Goal: Transaction & Acquisition: Purchase product/service

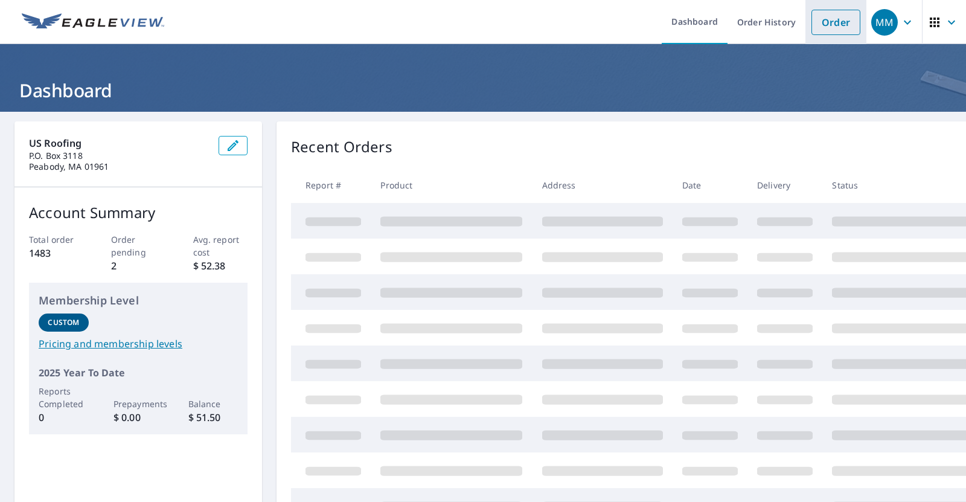
click at [834, 27] on link "Order" at bounding box center [835, 22] width 49 height 25
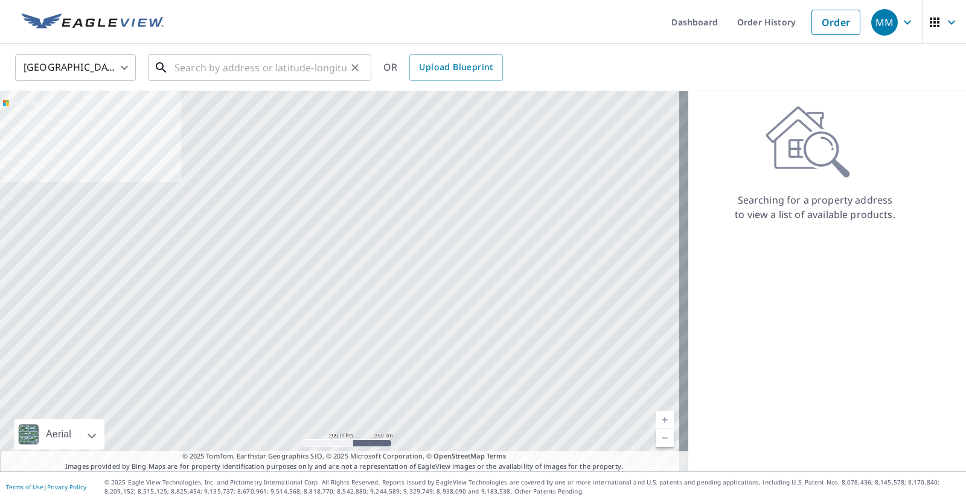
click at [196, 70] on input "text" at bounding box center [260, 68] width 172 height 34
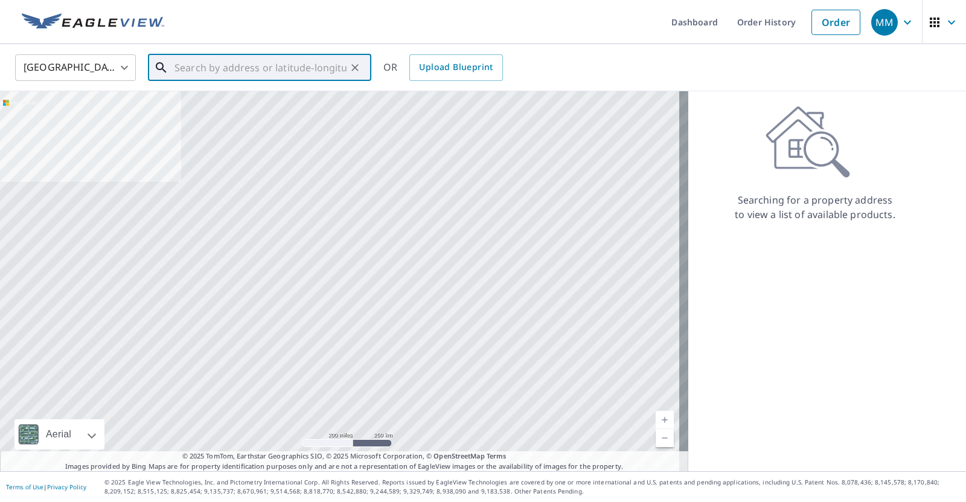
paste input "[STREET_ADDRESS]"
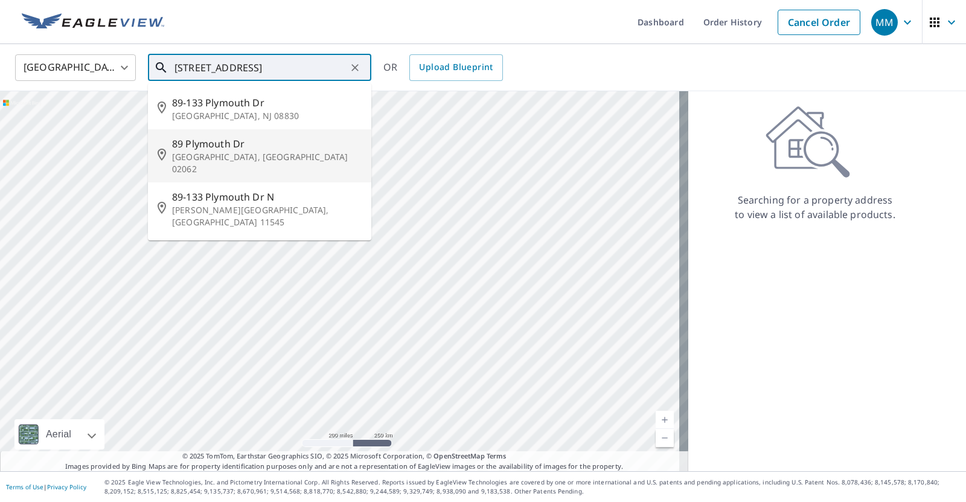
click at [249, 142] on span "89 Plymouth Dr" at bounding box center [267, 143] width 190 height 14
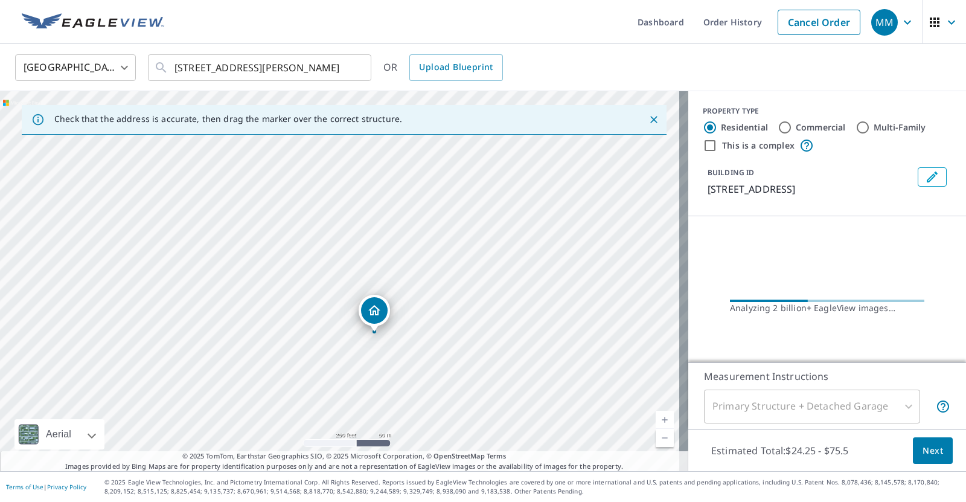
drag, startPoint x: 344, startPoint y: 256, endPoint x: 379, endPoint y: 309, distance: 62.8
drag, startPoint x: 342, startPoint y: 253, endPoint x: 309, endPoint y: 205, distance: 57.8
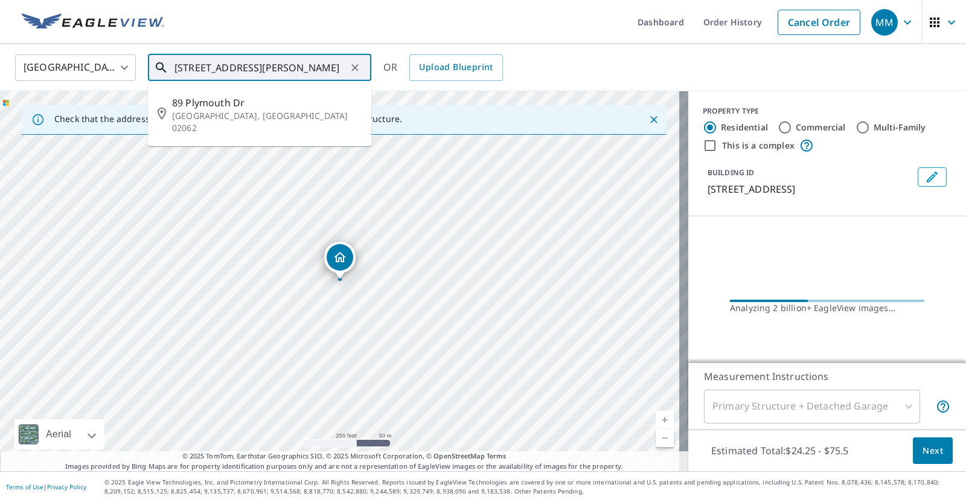
click at [187, 66] on input "[STREET_ADDRESS][PERSON_NAME]" at bounding box center [260, 68] width 172 height 34
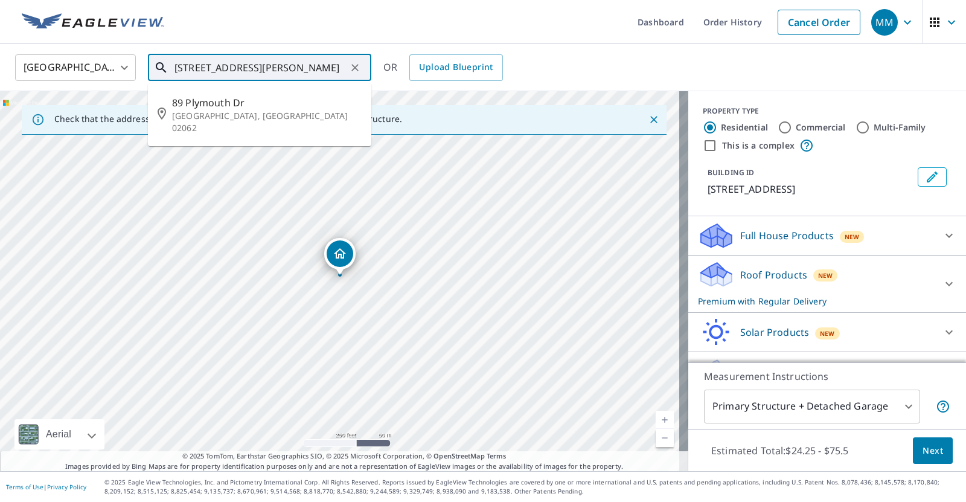
type input "[STREET_ADDRESS][PERSON_NAME]"
click at [703, 146] on input "This is a complex" at bounding box center [710, 145] width 14 height 14
checkbox input "true"
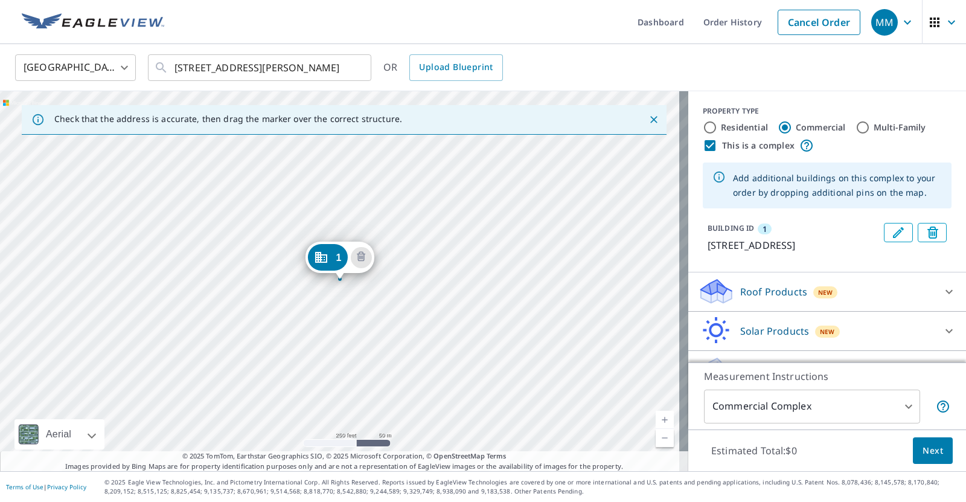
radio input "false"
radio input "true"
type input "4"
click at [349, 303] on div "[STREET_ADDRESS][PERSON_NAME]" at bounding box center [344, 281] width 688 height 380
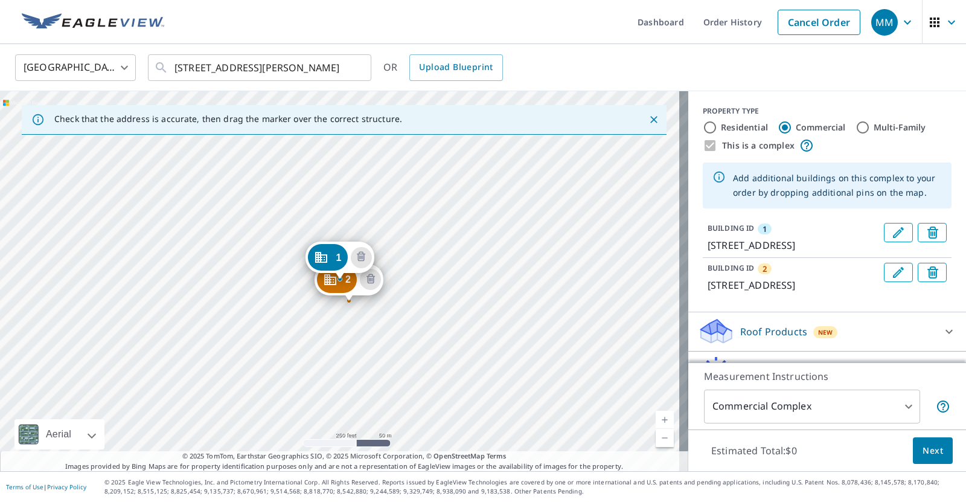
click at [371, 324] on div "2 [STREET_ADDRESS][PERSON_NAME] [GEOGRAPHIC_DATA][STREET_ADDRESS][PERSON_NAME]" at bounding box center [344, 281] width 688 height 380
click at [371, 322] on div "2 [STREET_ADDRESS][PERSON_NAME] [GEOGRAPHIC_DATA][STREET_ADDRESS][PERSON_NAME]" at bounding box center [344, 281] width 688 height 380
click at [370, 325] on div "2 [STREET_ADDRESS][PERSON_NAME] [GEOGRAPHIC_DATA][STREET_ADDRESS][PERSON_NAME]" at bounding box center [344, 281] width 688 height 380
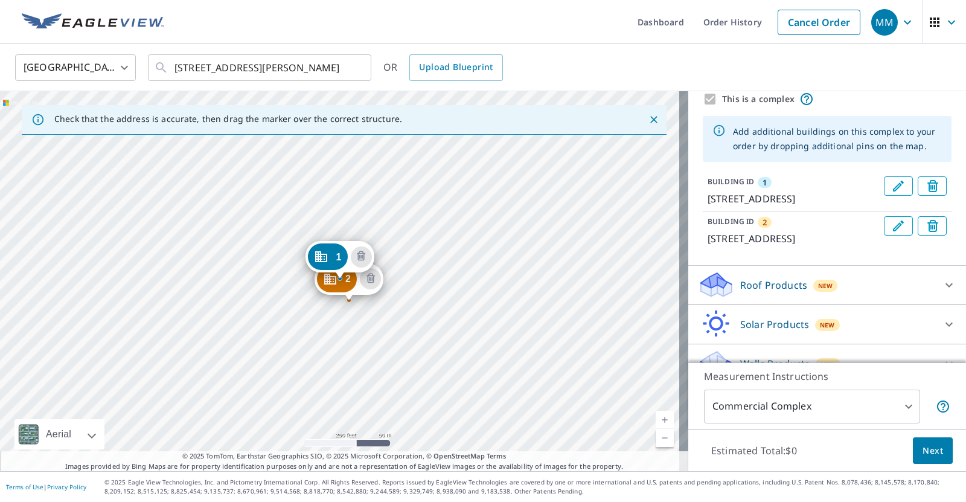
scroll to position [60, 0]
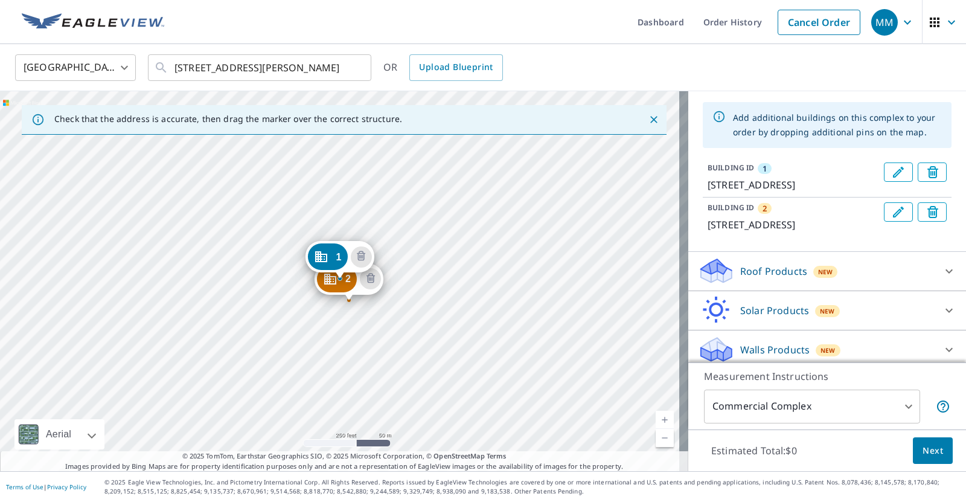
click at [891, 219] on icon "Edit building 2" at bounding box center [898, 212] width 14 height 14
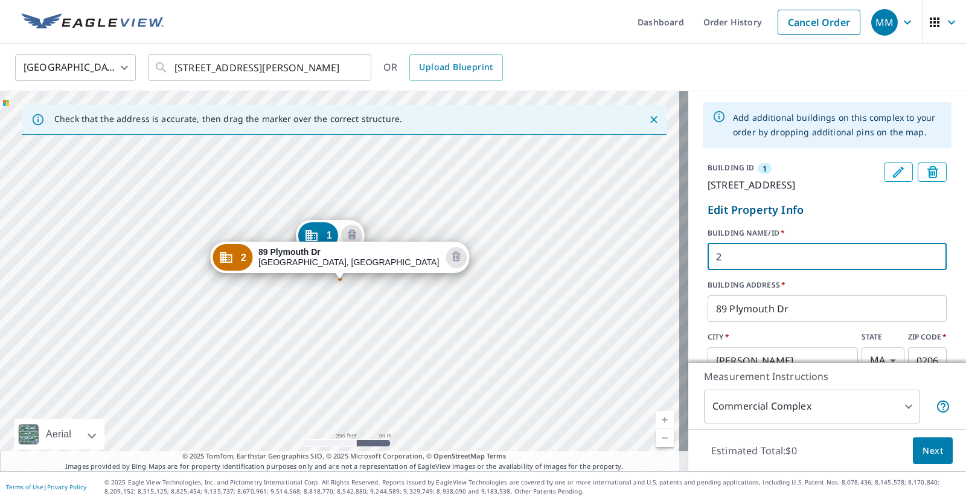
drag, startPoint x: 715, startPoint y: 268, endPoint x: 693, endPoint y: 273, distance: 22.9
click at [703, 272] on form "Edit Property Info BUILDING NAME/ID   * 2 ​ BUILDING ADDRESS   * [STREET_ADDRES…" at bounding box center [827, 307] width 249 height 220
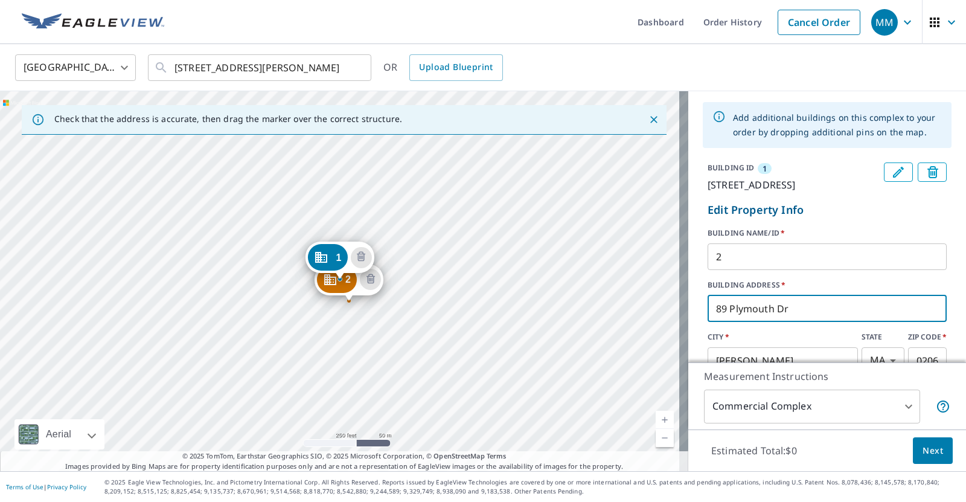
drag, startPoint x: 716, startPoint y: 326, endPoint x: 686, endPoint y: 330, distance: 29.9
click at [688, 330] on div "BUILDING ID [GEOGRAPHIC_DATA][STREET_ADDRESS] Edit Property Info BUILDING NAME/…" at bounding box center [827, 288] width 278 height 260
type input "97-103 Plymouth Dr"
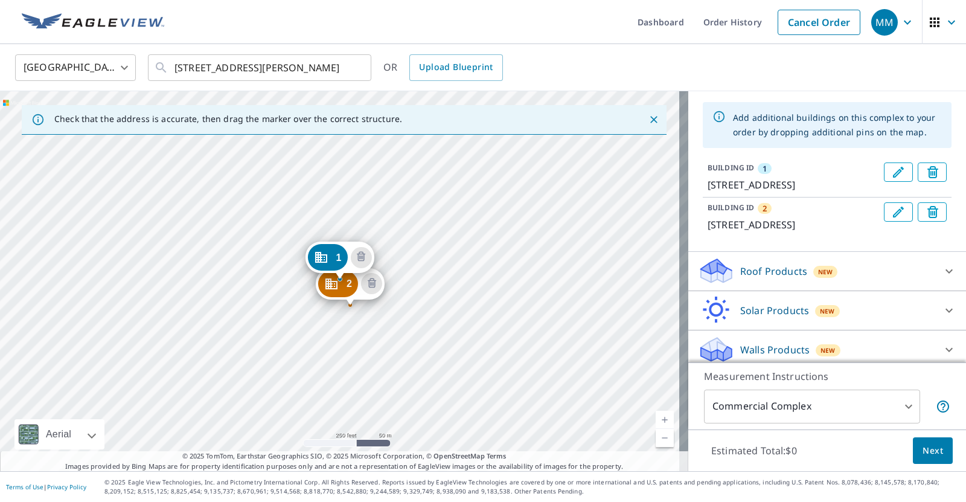
click at [373, 328] on div "2 [STREET_ADDRESS][PERSON_NAME] [GEOGRAPHIC_DATA][STREET_ADDRESS][PERSON_NAME]" at bounding box center [344, 281] width 688 height 380
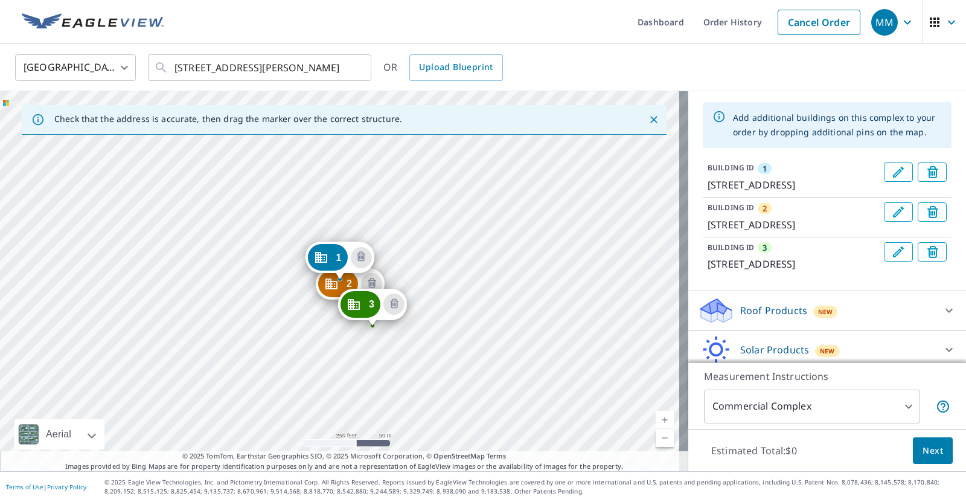
click at [891, 259] on icon "Edit building 3" at bounding box center [898, 252] width 14 height 14
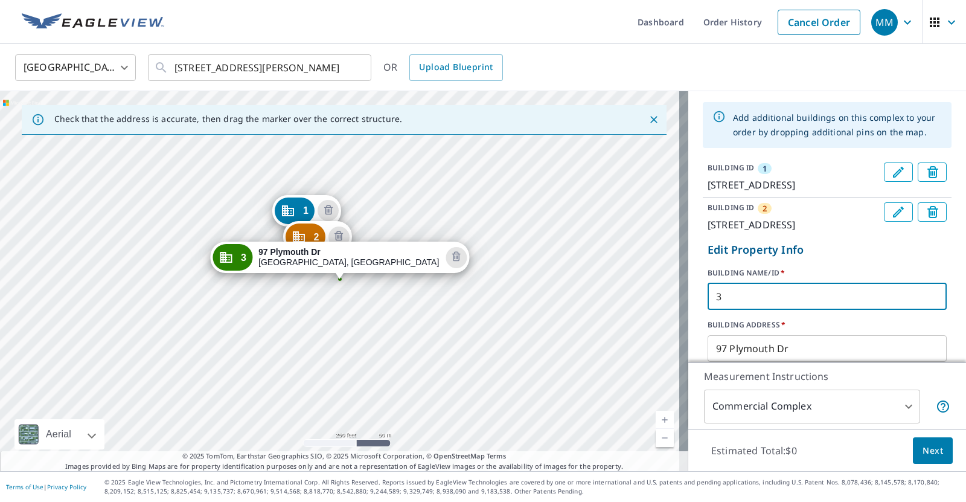
drag, startPoint x: 715, startPoint y: 327, endPoint x: 700, endPoint y: 325, distance: 15.2
click at [708, 313] on input "3" at bounding box center [827, 297] width 239 height 34
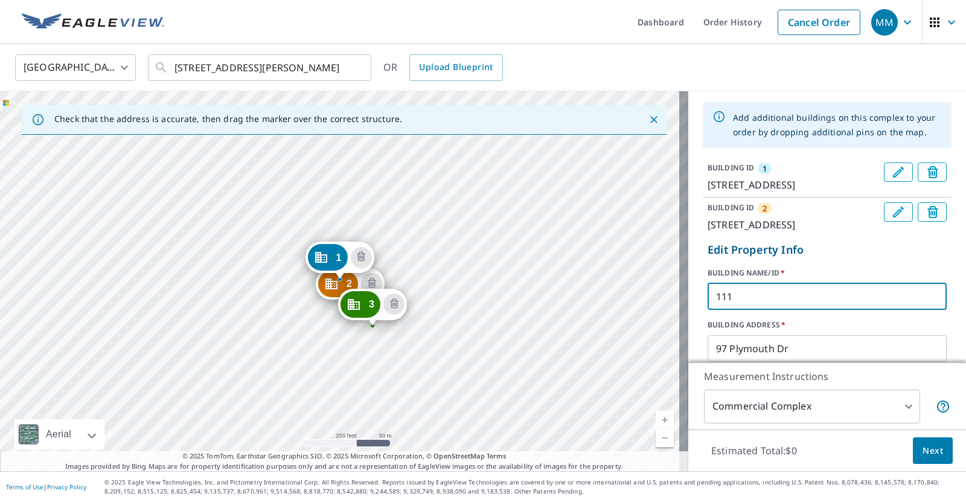
click at [772, 313] on input "111" at bounding box center [827, 297] width 239 height 34
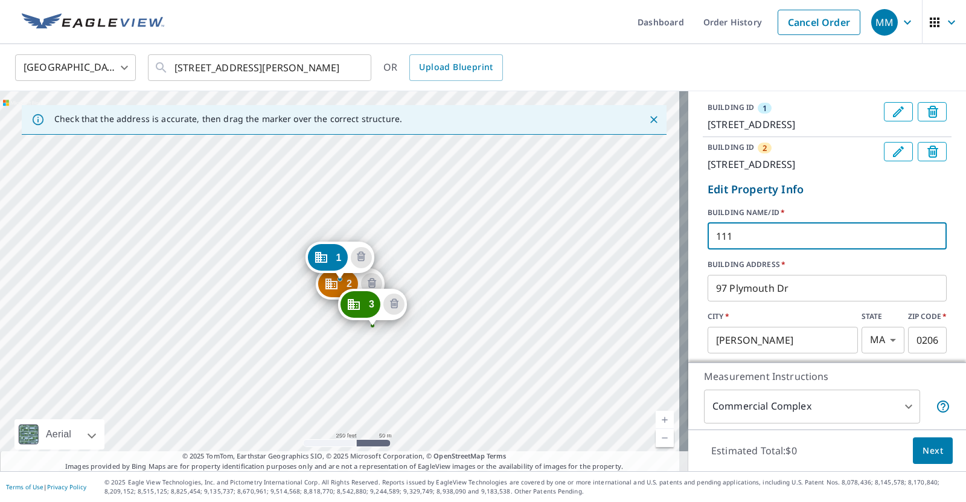
drag, startPoint x: 738, startPoint y: 271, endPoint x: 693, endPoint y: 275, distance: 46.0
click at [693, 271] on div "BUILDING ID [GEOGRAPHIC_DATA][STREET_ADDRESS][STREET_ADDRESS] Edit Property Inf…" at bounding box center [827, 246] width 278 height 299
type input "3"
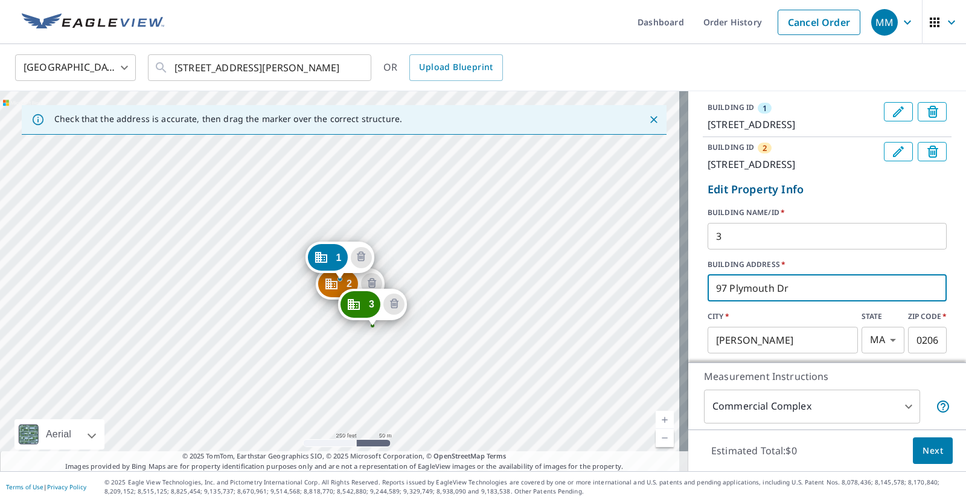
drag, startPoint x: 718, startPoint y: 316, endPoint x: 699, endPoint y: 347, distance: 36.2
click at [708, 305] on input "97 Plymouth Dr" at bounding box center [827, 288] width 239 height 34
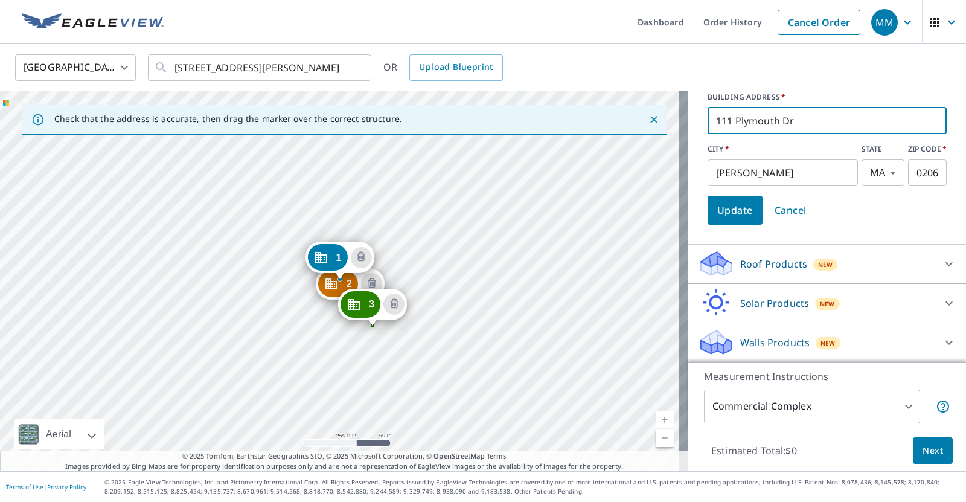
scroll to position [318, 0]
type input "111 Plymouth Dr"
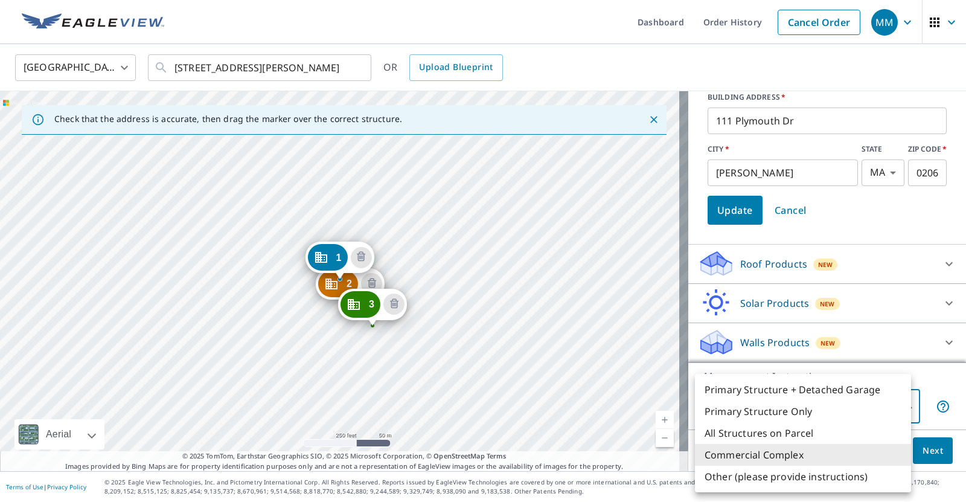
click at [897, 405] on body "MM MM Dashboard Order History Cancel Order MM [GEOGRAPHIC_DATA] [GEOGRAPHIC_DAT…" at bounding box center [483, 251] width 966 height 502
click at [846, 451] on li "Commercial Complex" at bounding box center [803, 455] width 216 height 22
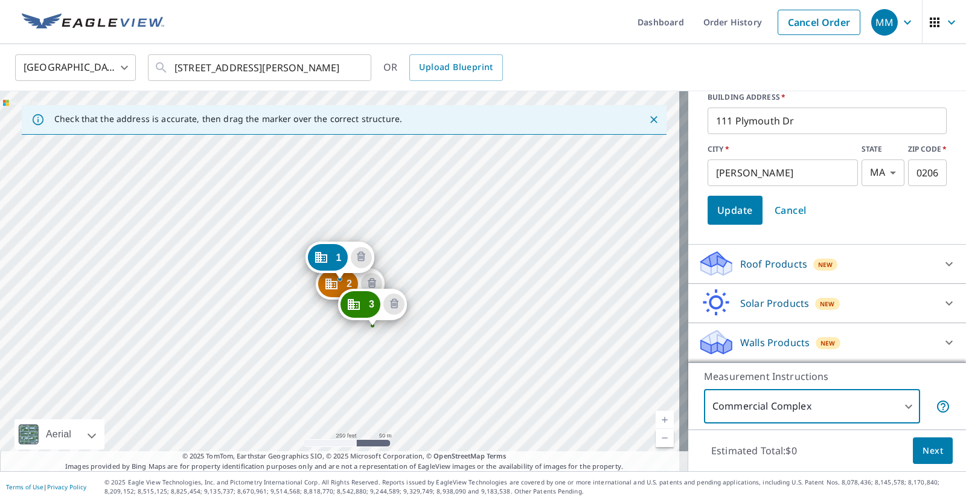
click at [923, 446] on span "Next" at bounding box center [933, 450] width 21 height 15
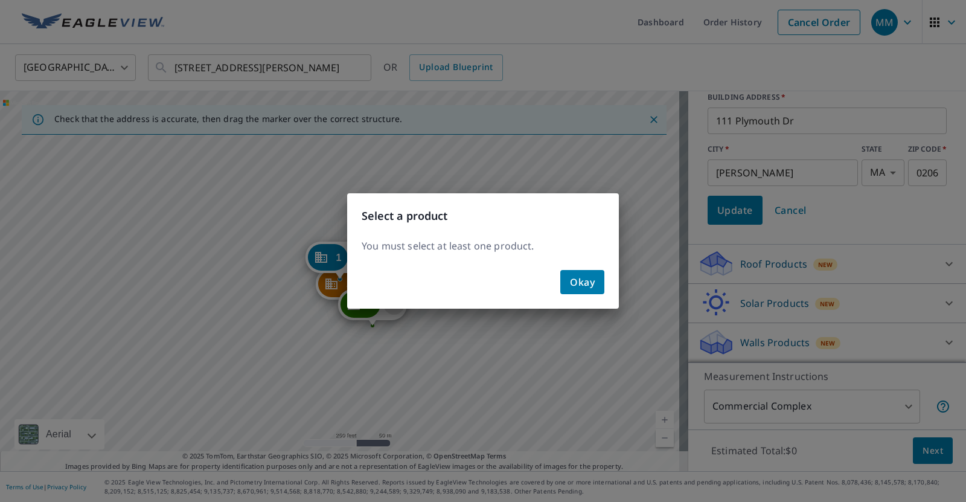
click at [584, 280] on span "Okay" at bounding box center [582, 282] width 25 height 17
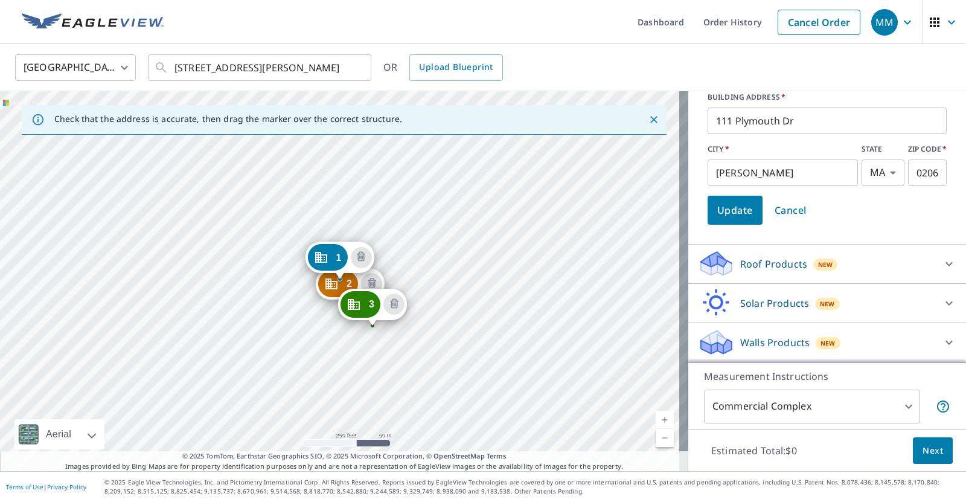
click at [772, 267] on p "Roof Products" at bounding box center [773, 264] width 67 height 14
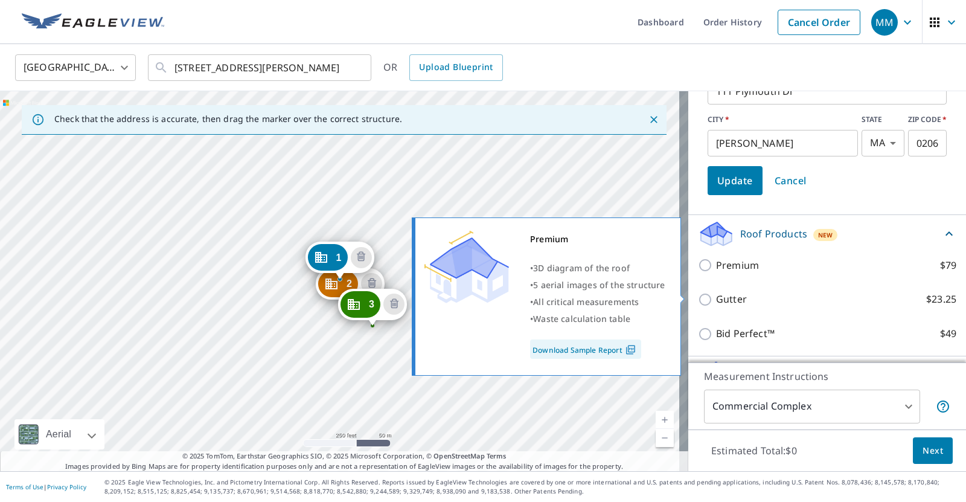
click at [716, 273] on p "Premium" at bounding box center [737, 265] width 43 height 15
click at [708, 272] on input "Premium $79" at bounding box center [707, 265] width 18 height 14
checkbox input "true"
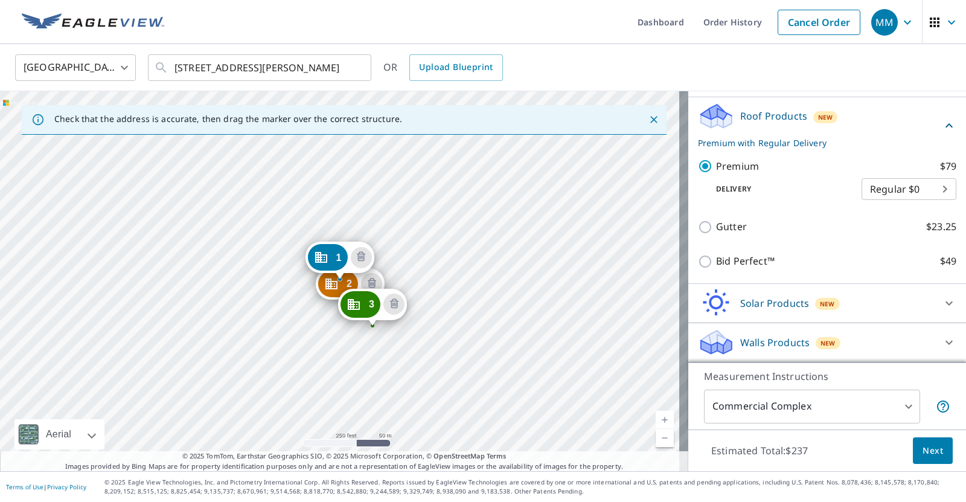
scroll to position [466, 0]
click at [923, 443] on span "Next" at bounding box center [933, 450] width 21 height 15
